Goal: Transaction & Acquisition: Purchase product/service

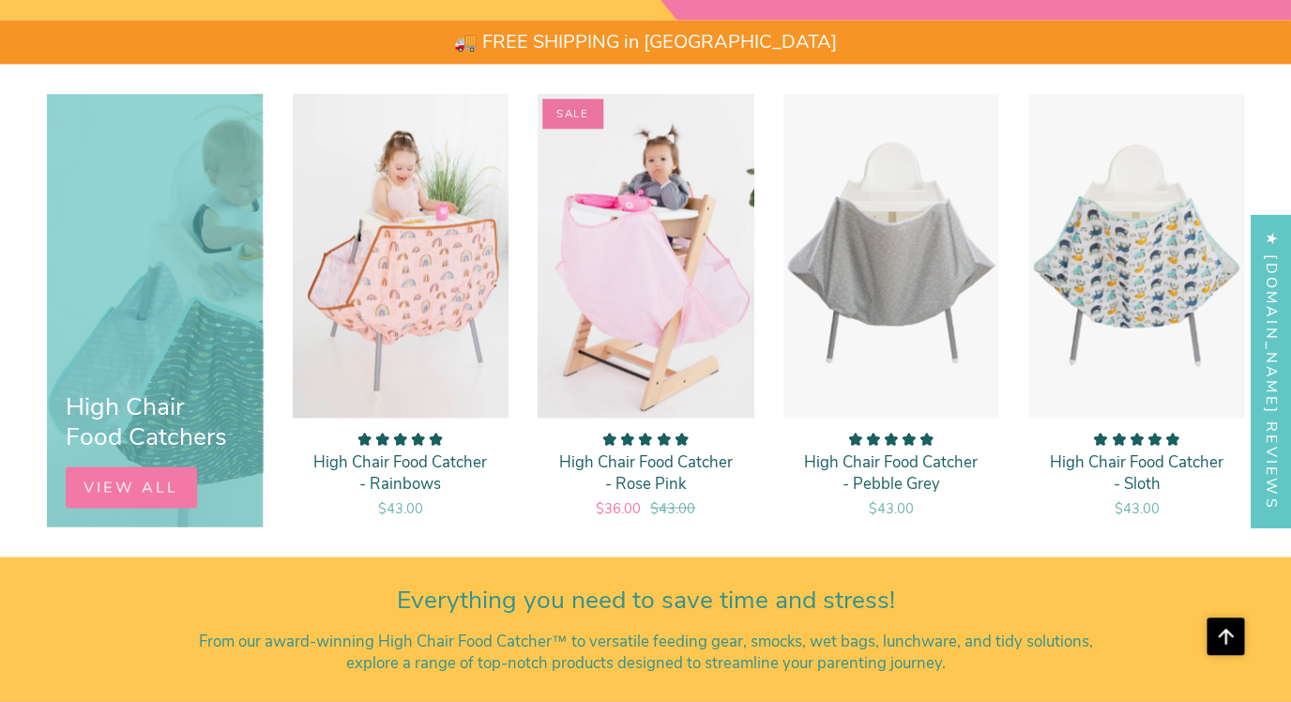
scroll to position [908, 0]
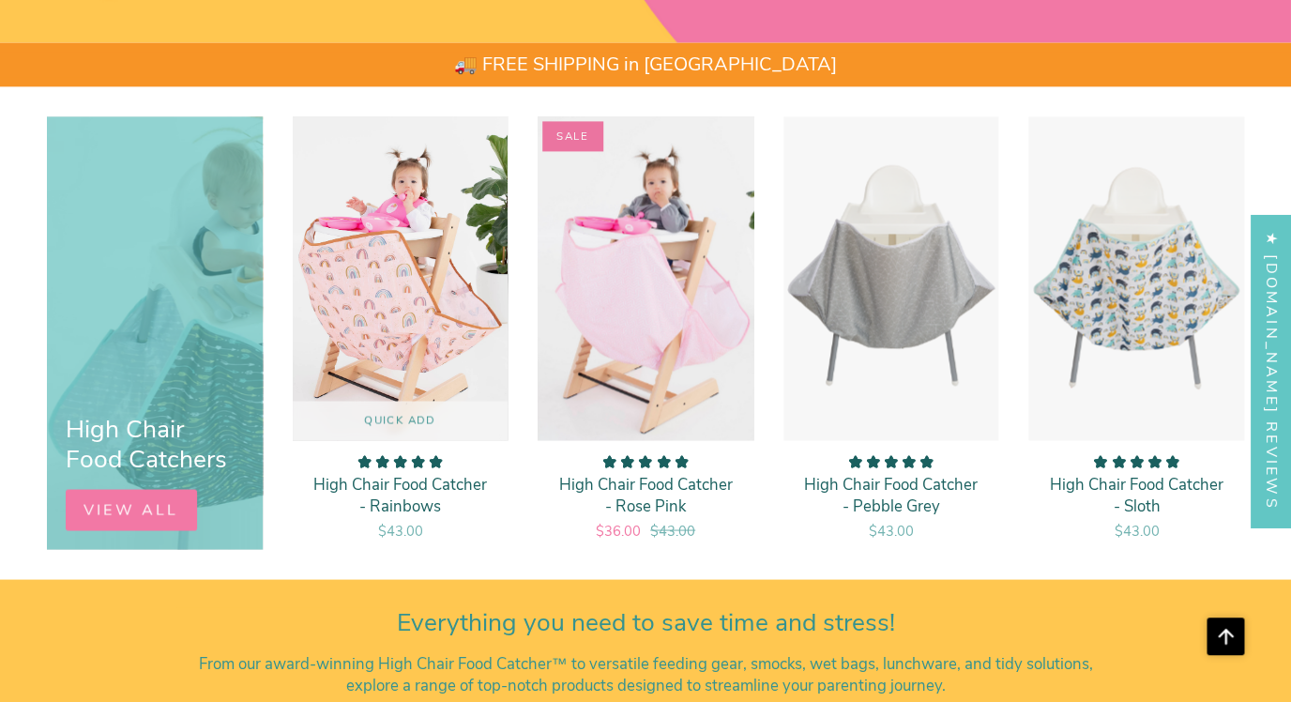
click at [447, 364] on img "High Chair Food Catcher - Rainbows" at bounding box center [401, 277] width 218 height 325
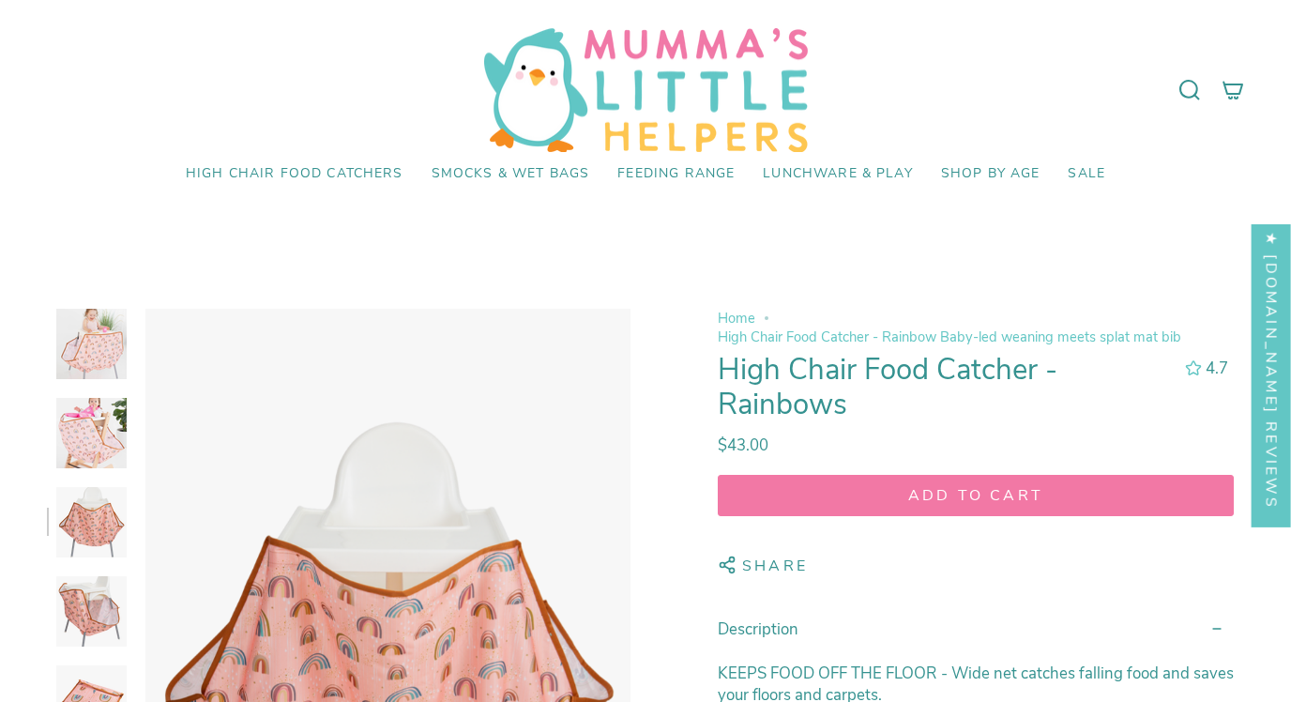
scroll to position [167, 0]
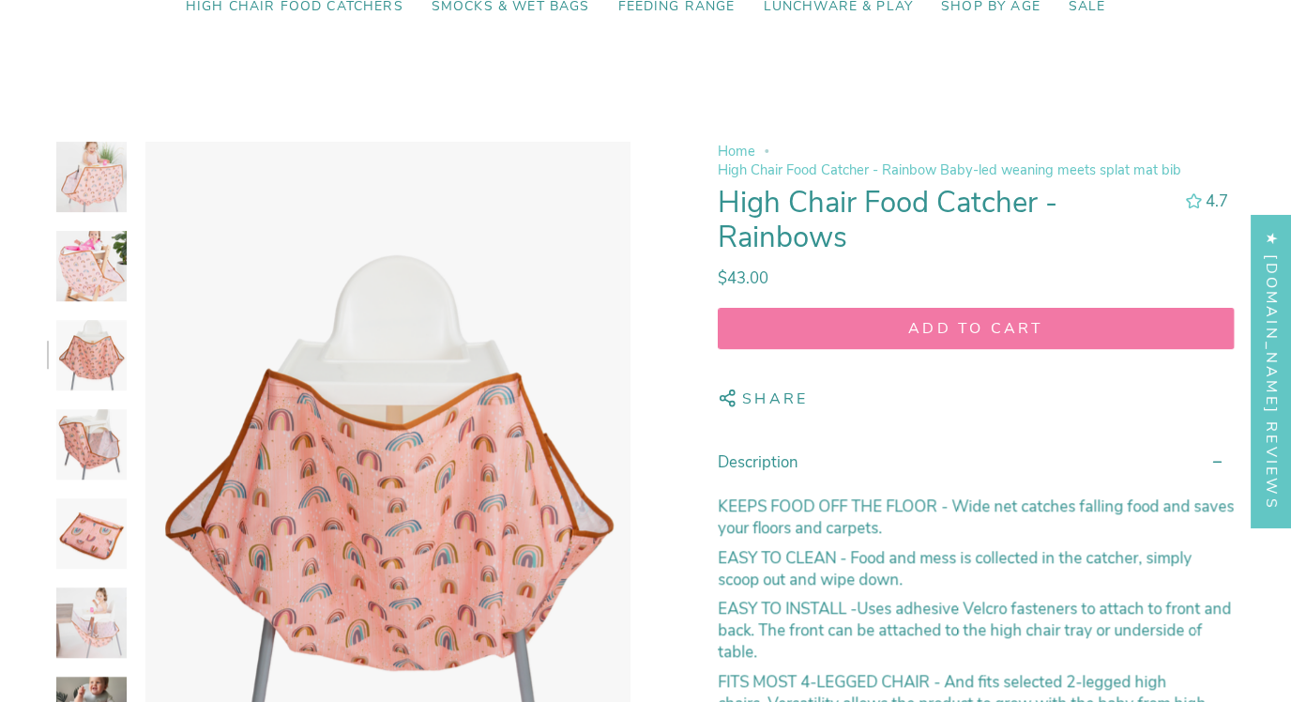
select select "pictures-first"
click at [95, 295] on img at bounding box center [91, 266] width 70 height 70
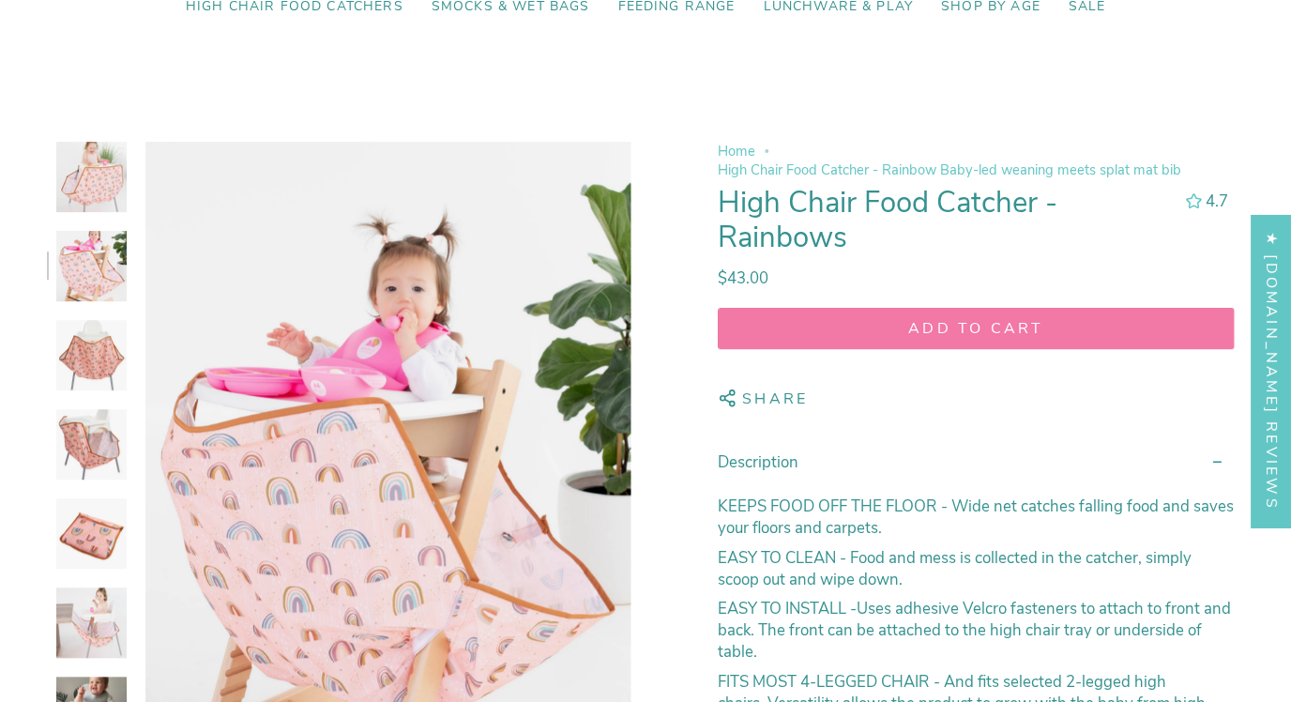
click at [90, 441] on img at bounding box center [91, 444] width 70 height 70
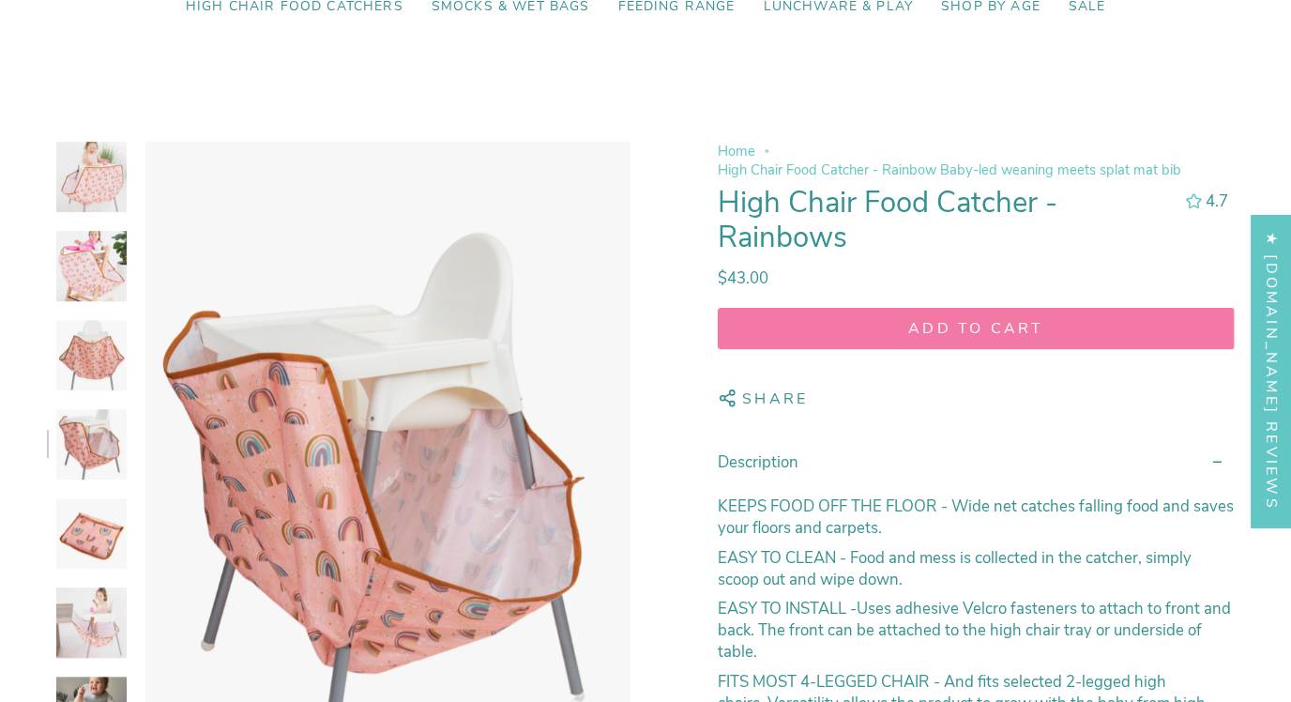
click at [89, 555] on img at bounding box center [91, 533] width 70 height 70
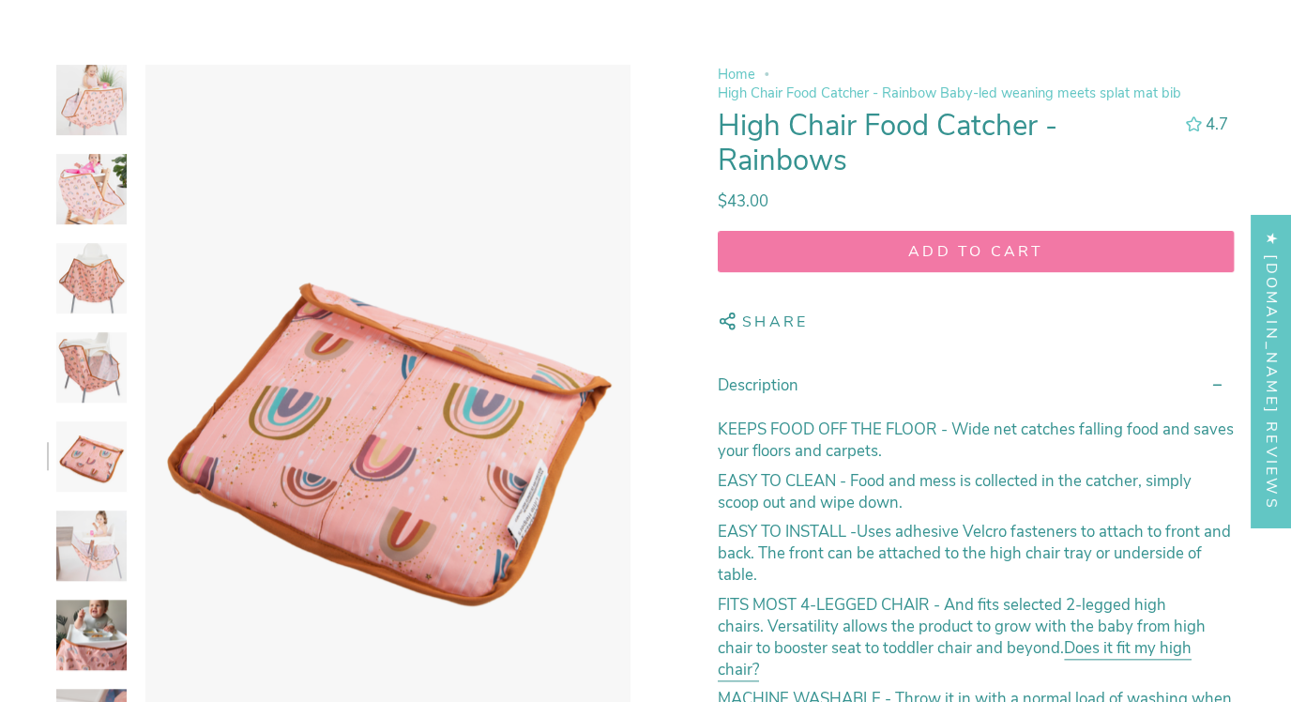
scroll to position [267, 0]
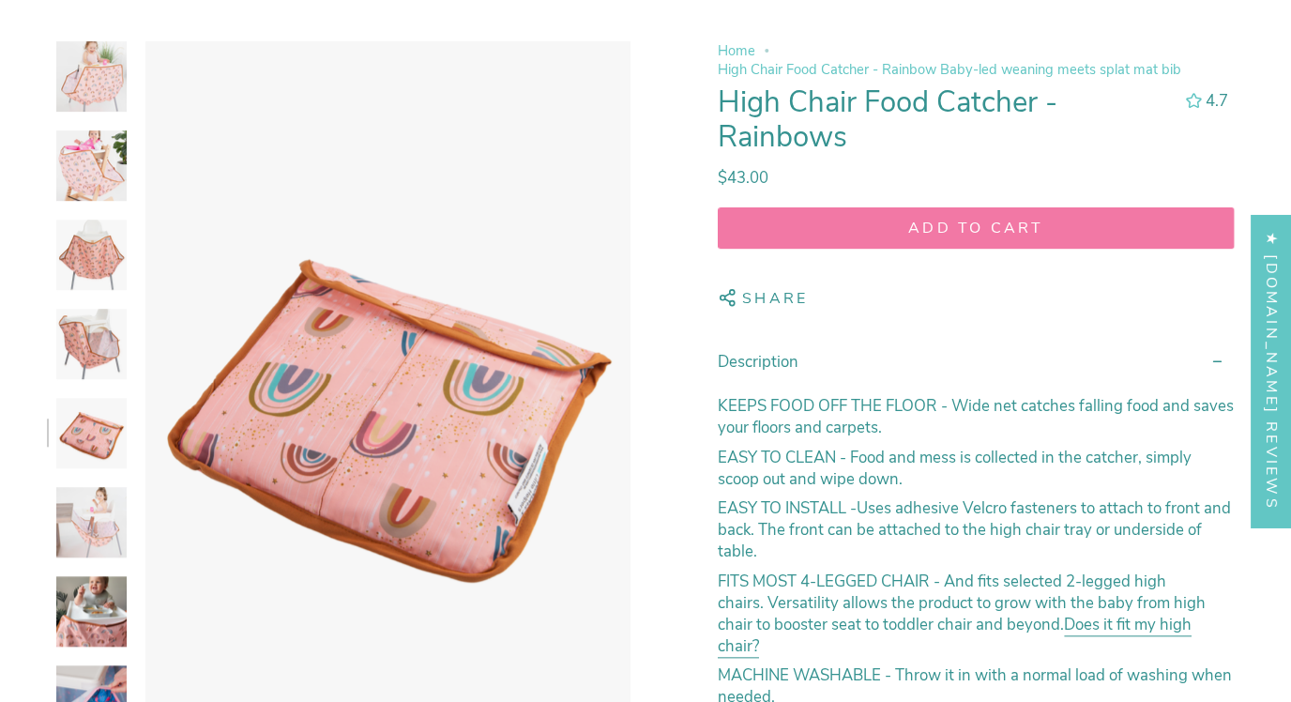
click at [90, 534] on img at bounding box center [91, 522] width 70 height 70
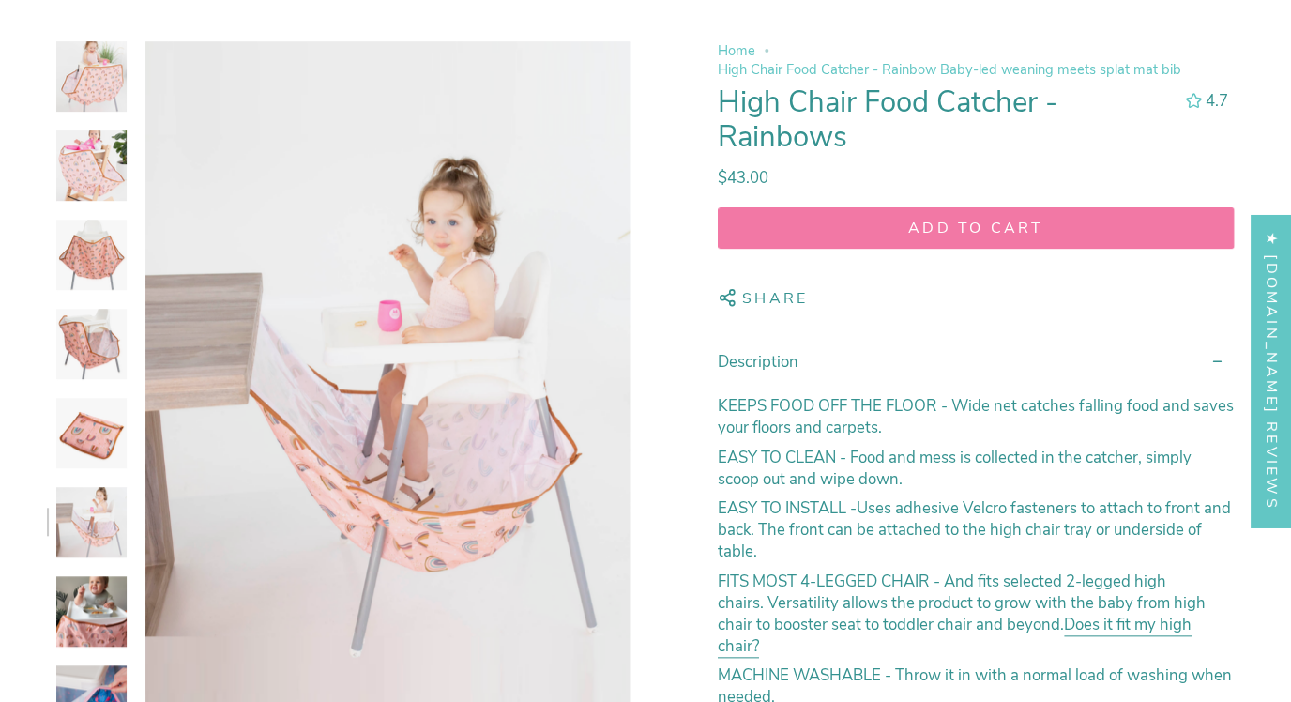
click at [95, 598] on img at bounding box center [91, 611] width 70 height 70
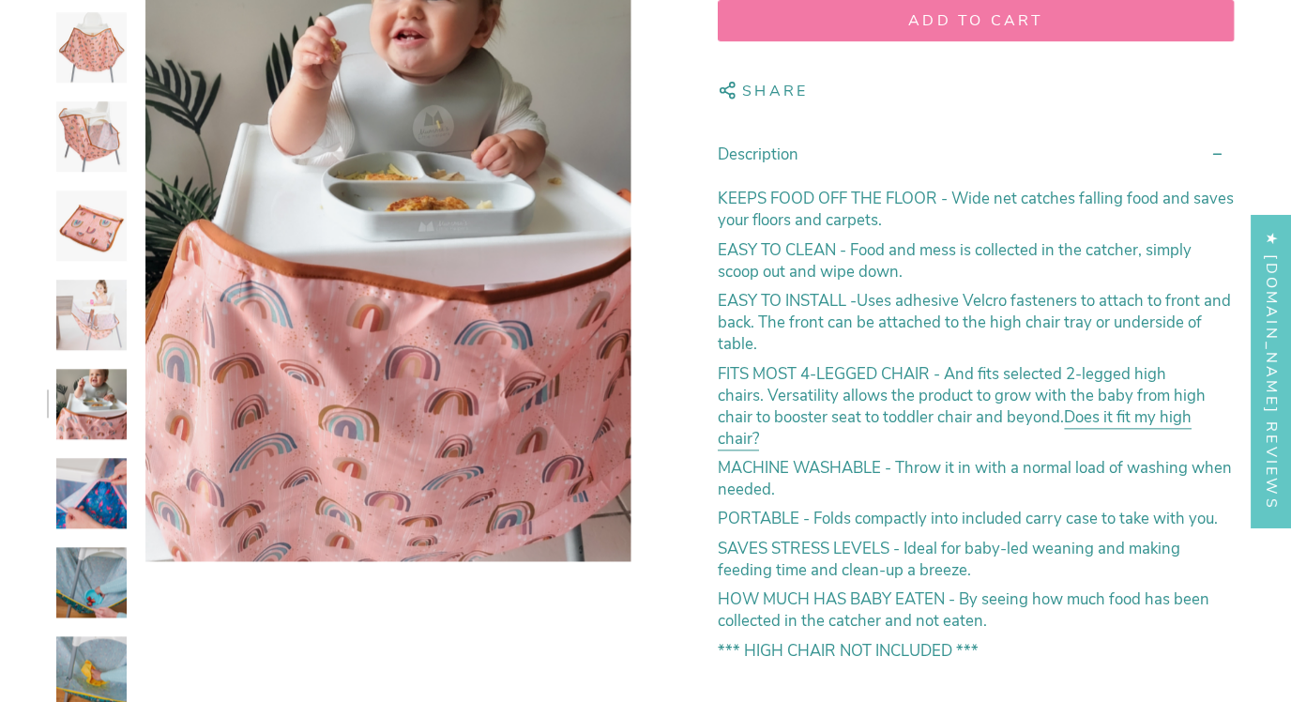
scroll to position [491, 0]
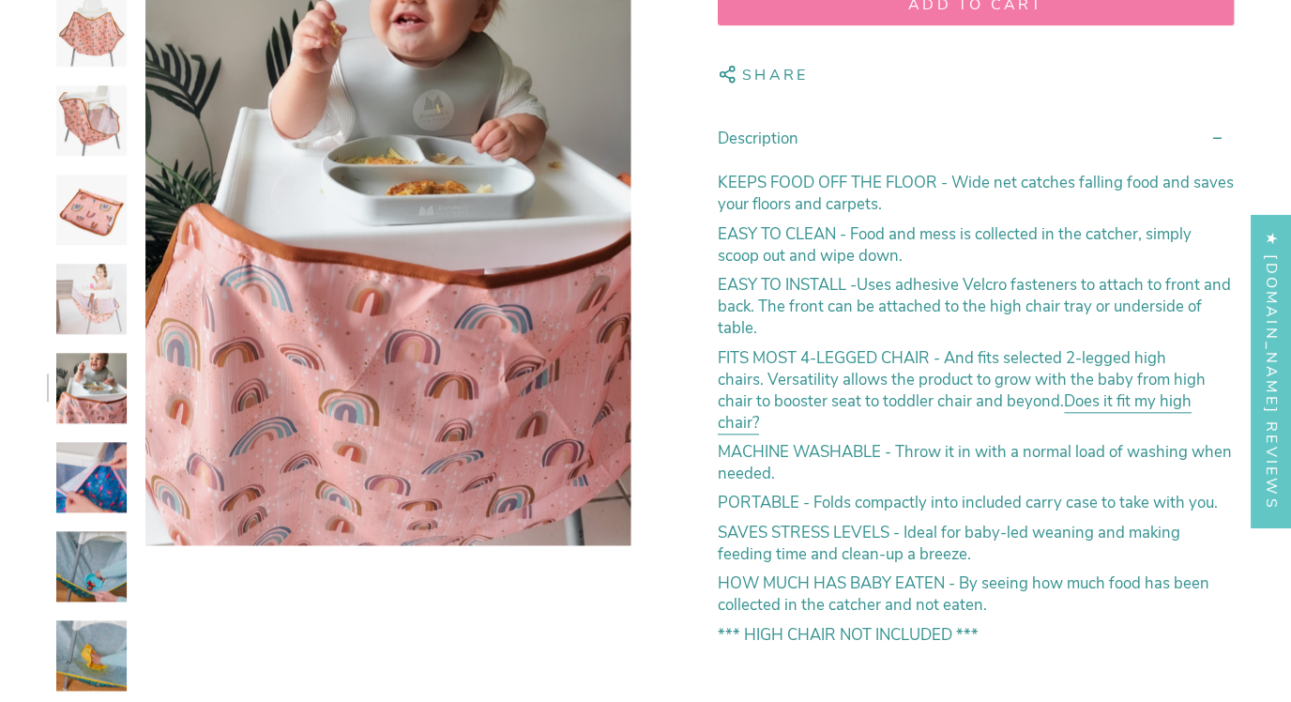
click at [94, 485] on img at bounding box center [91, 477] width 70 height 70
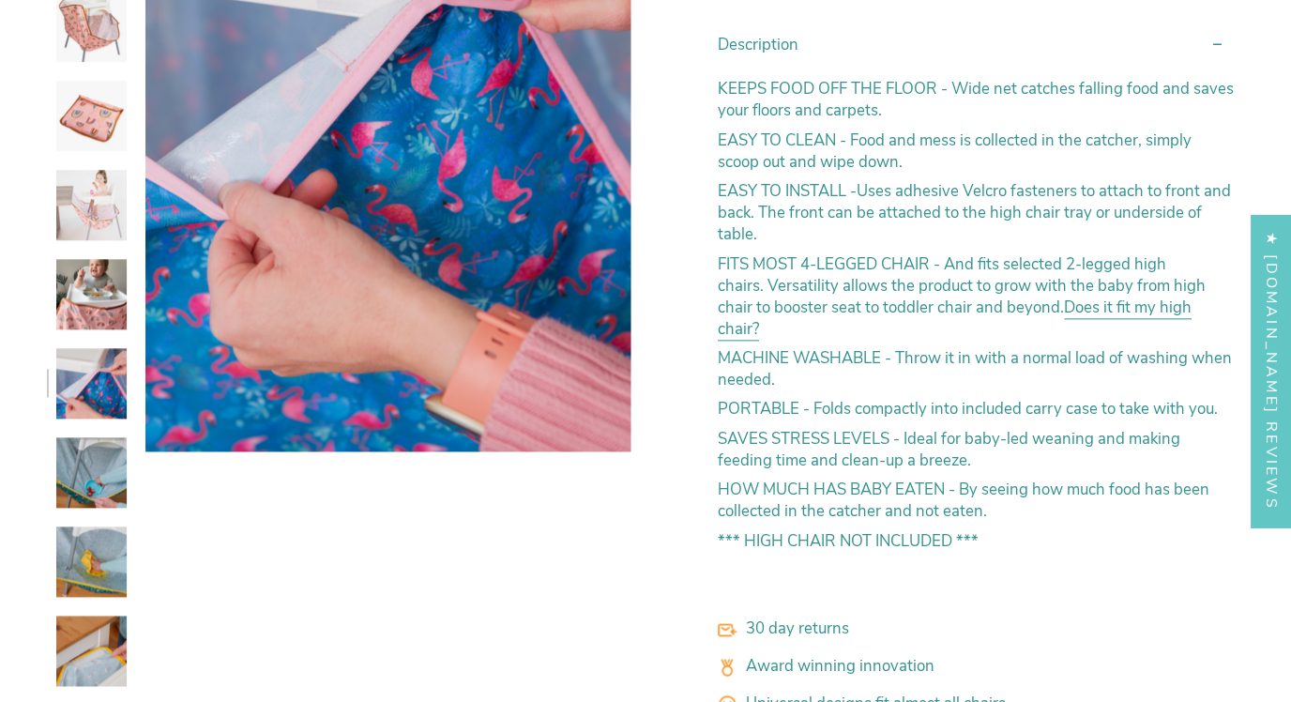
scroll to position [587, 0]
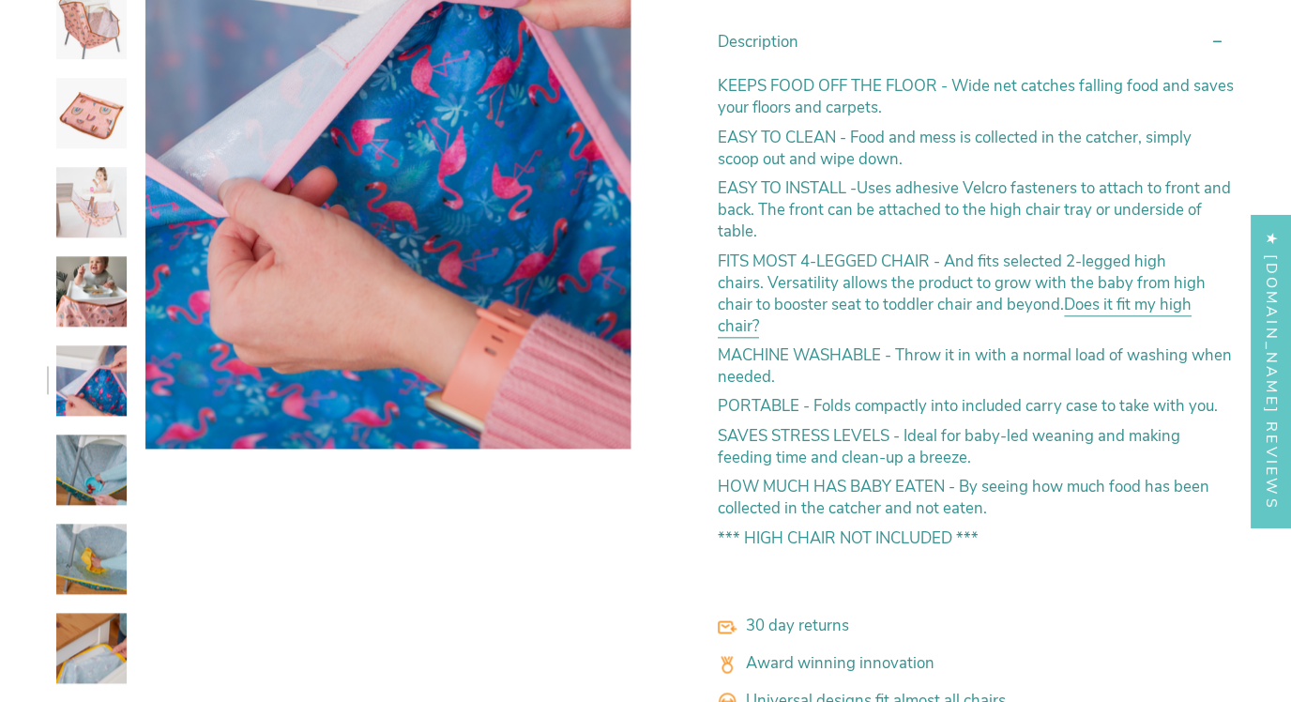
click at [94, 484] on img at bounding box center [91, 469] width 70 height 70
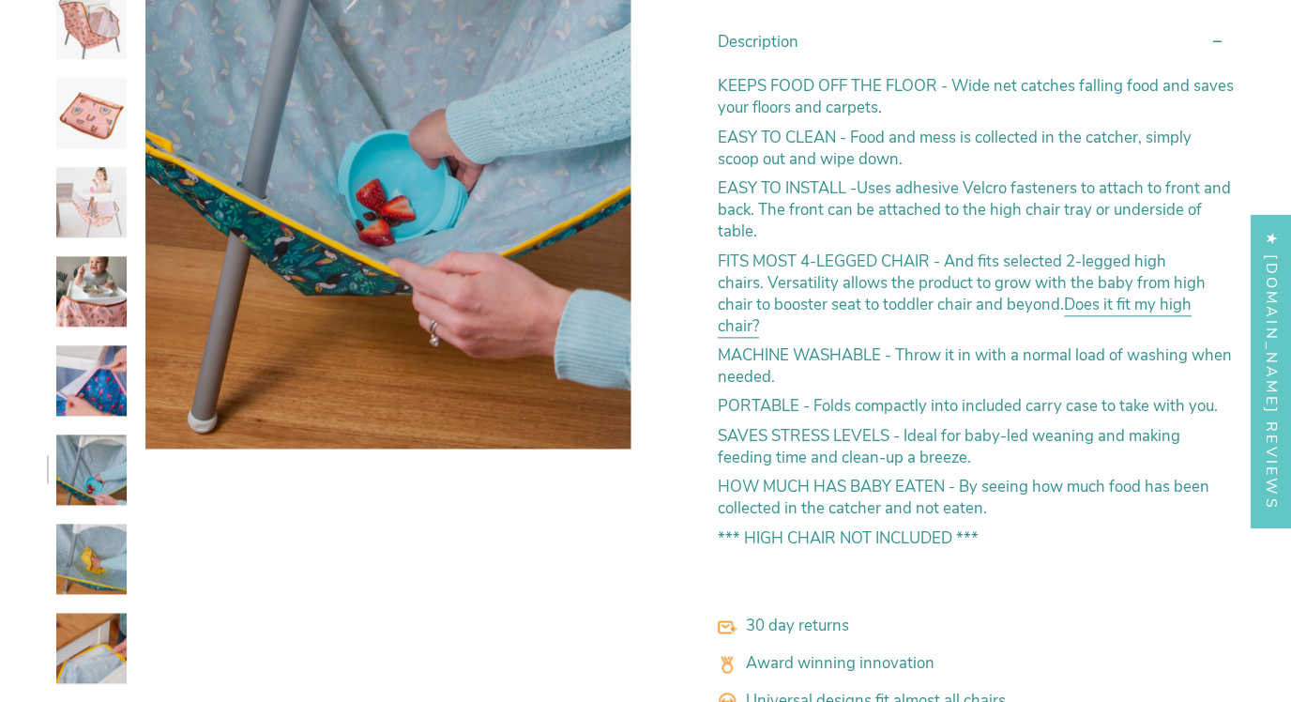
click at [107, 551] on img at bounding box center [91, 558] width 70 height 70
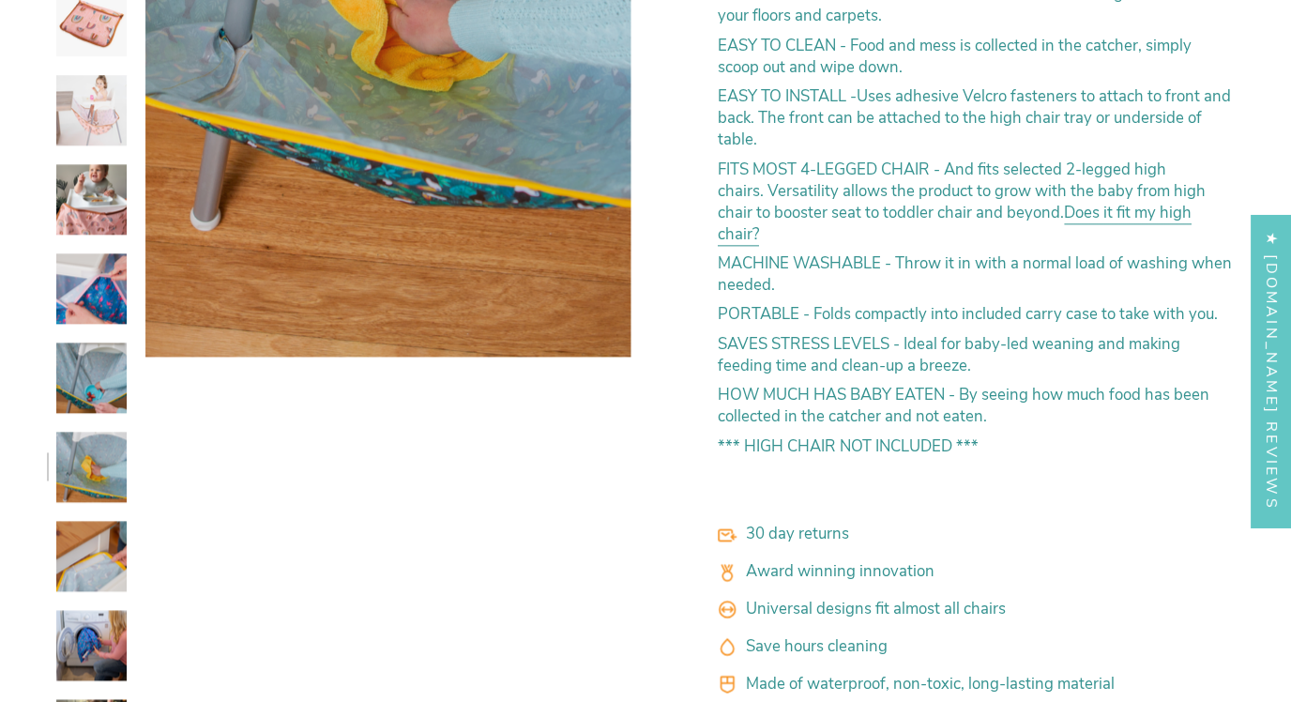
scroll to position [686, 0]
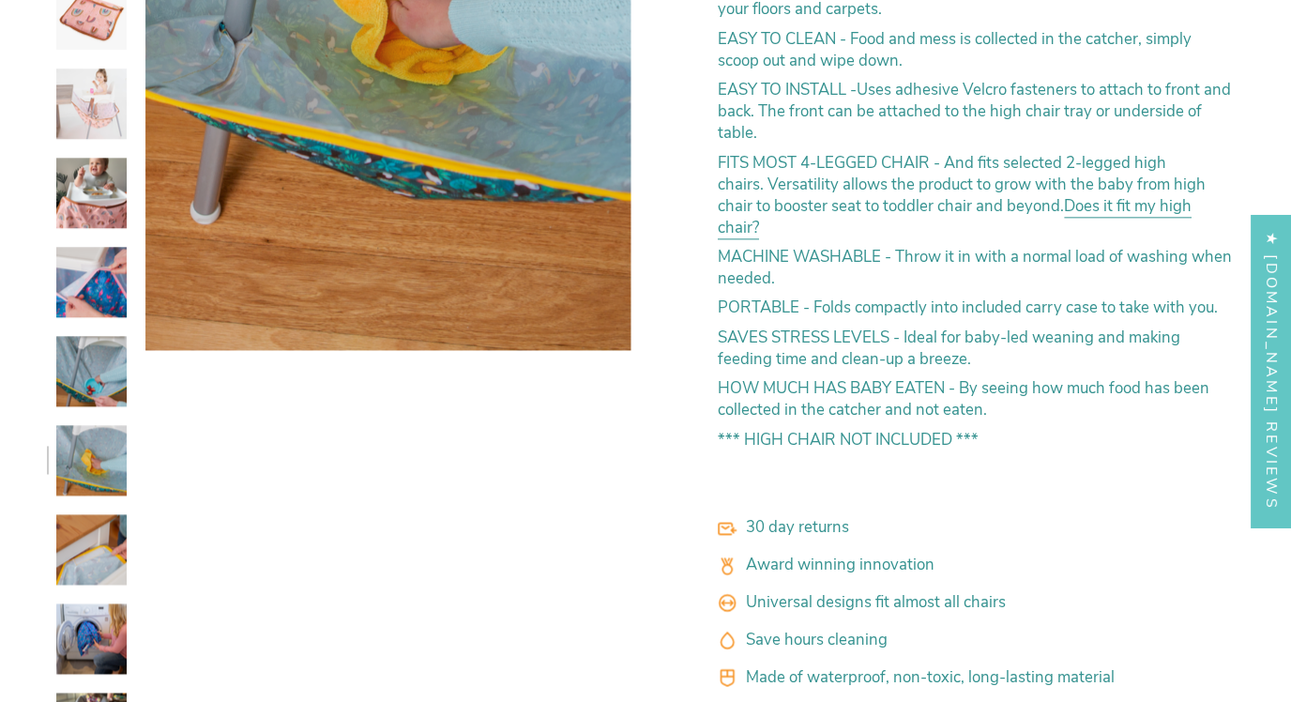
click at [107, 551] on img at bounding box center [91, 549] width 70 height 70
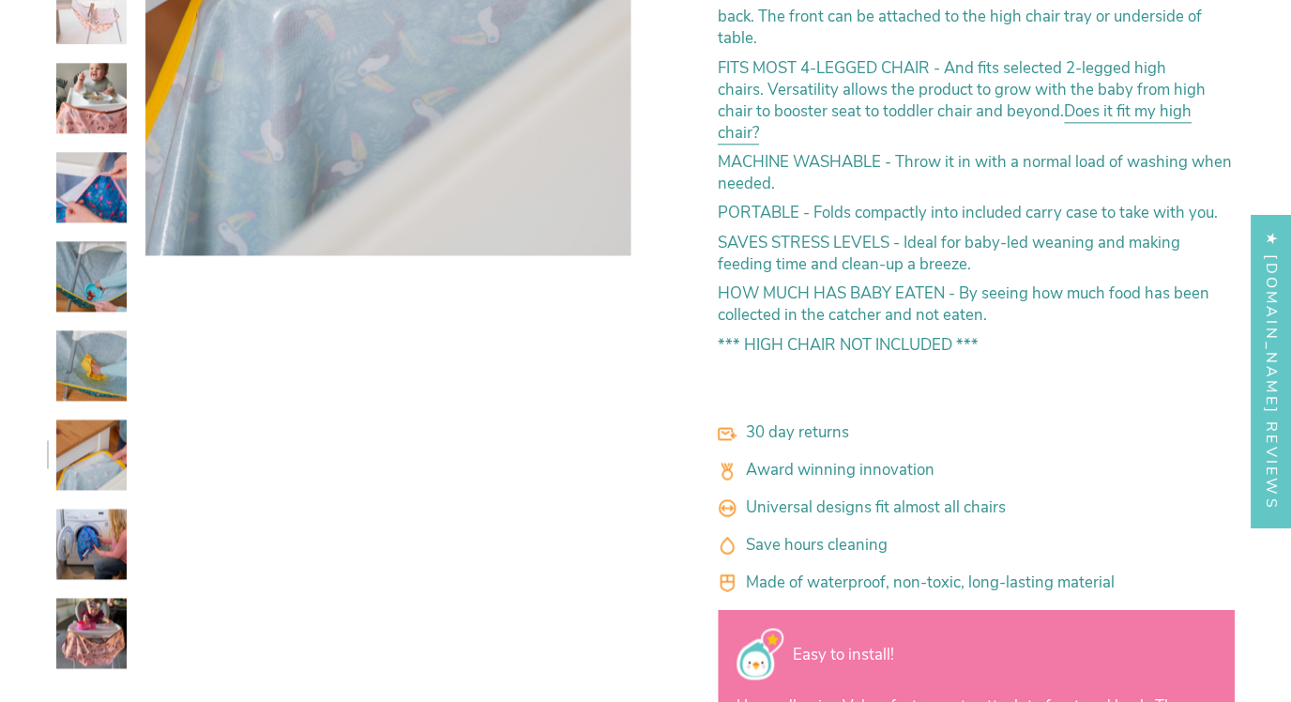
scroll to position [781, 0]
click at [107, 551] on img at bounding box center [91, 542] width 70 height 70
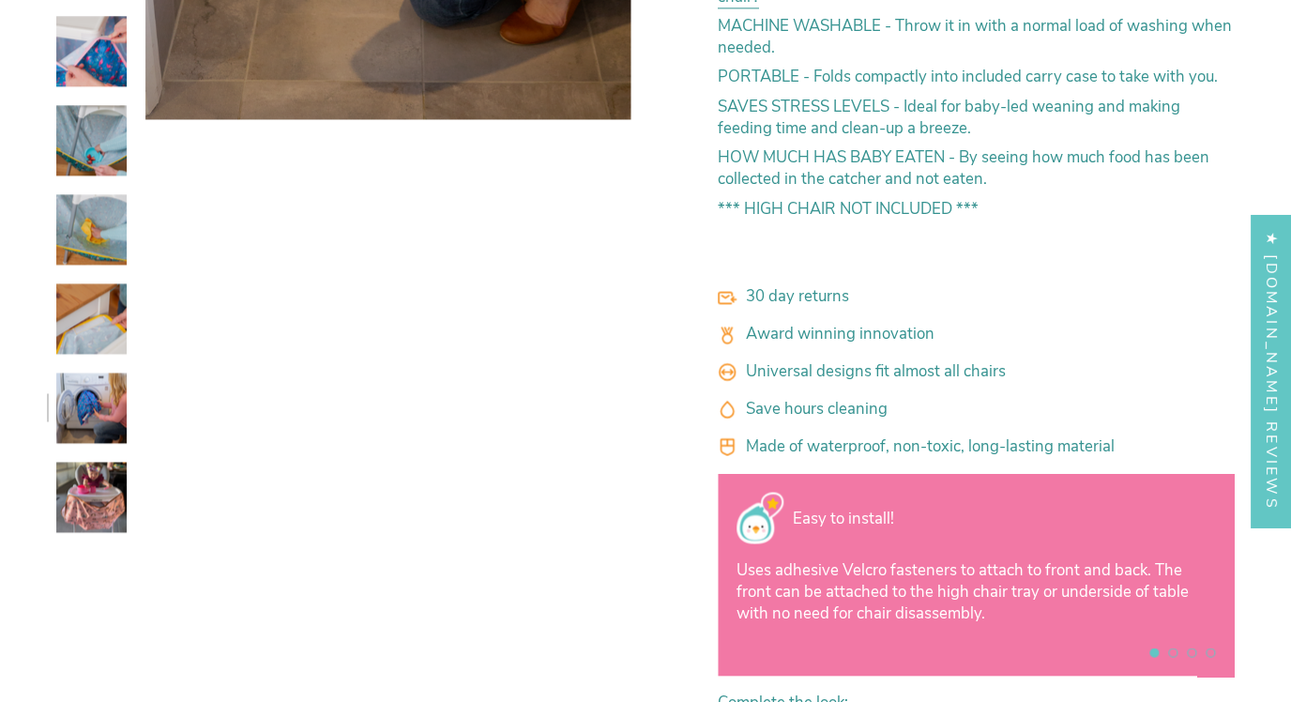
scroll to position [934, 0]
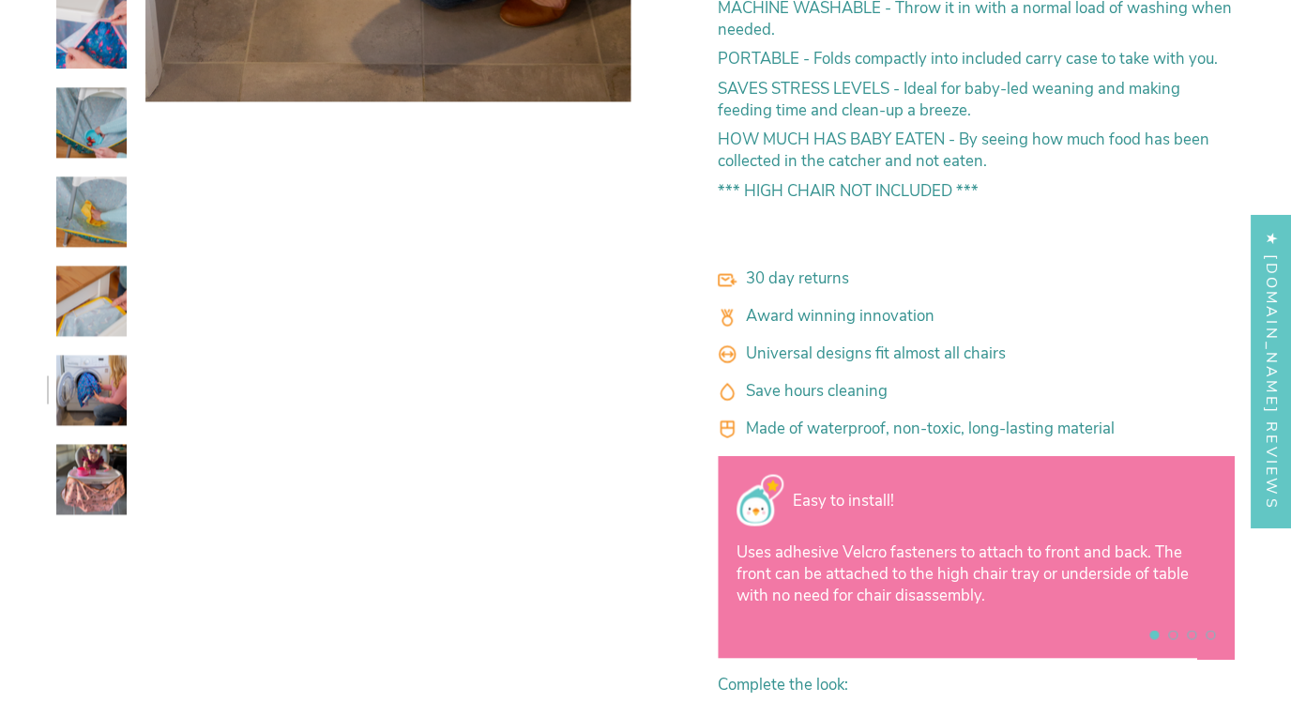
click at [104, 495] on img at bounding box center [91, 479] width 70 height 70
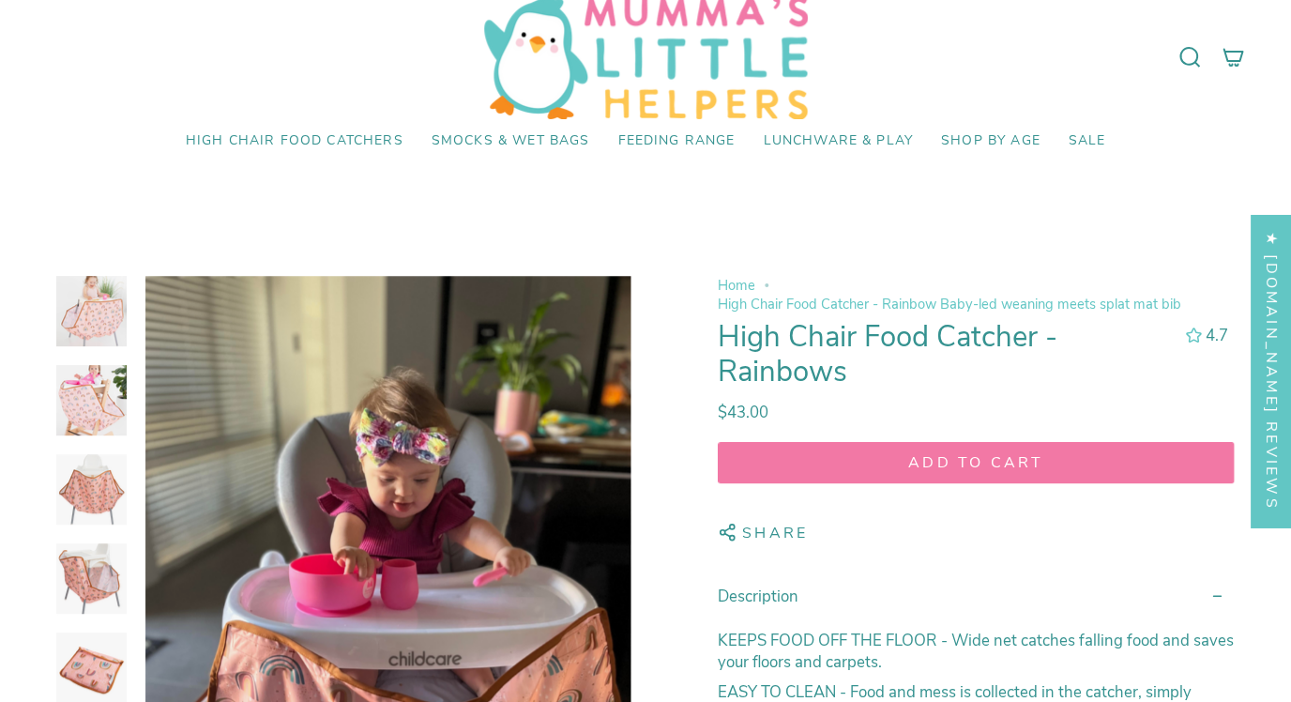
scroll to position [0, 0]
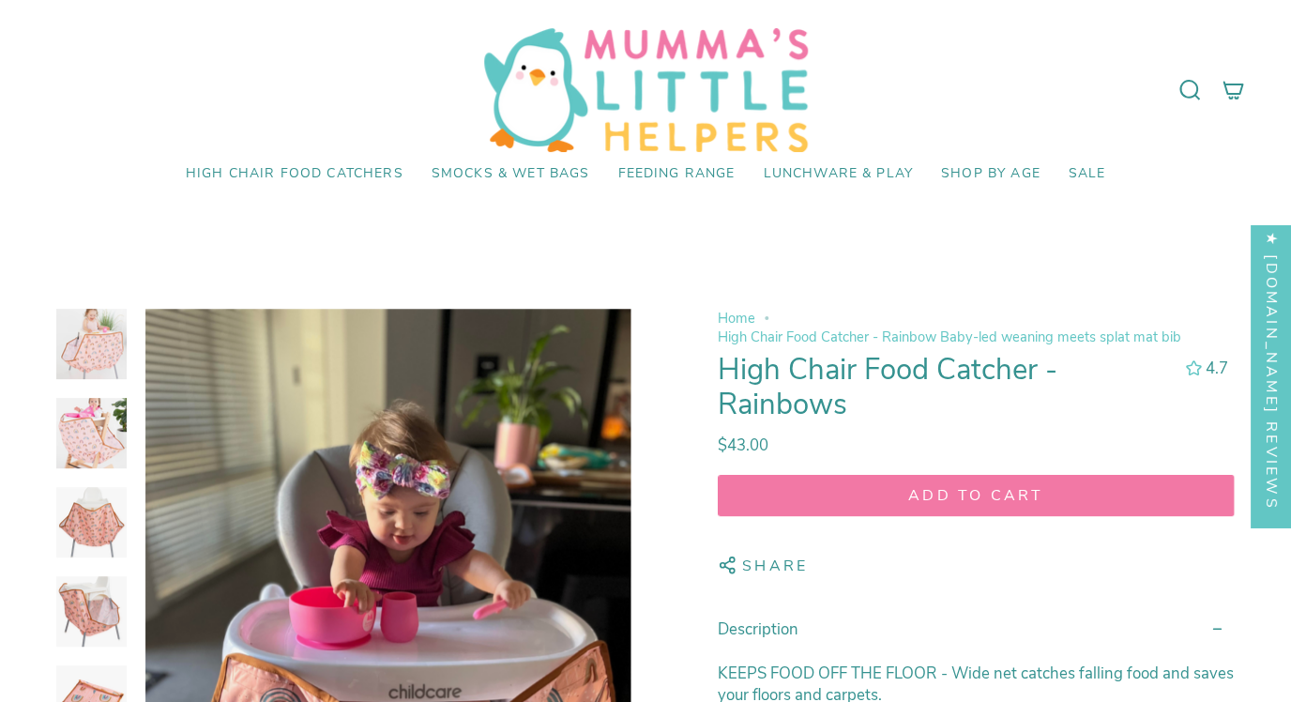
click at [104, 356] on img at bounding box center [91, 344] width 70 height 70
